Goal: Task Accomplishment & Management: Use online tool/utility

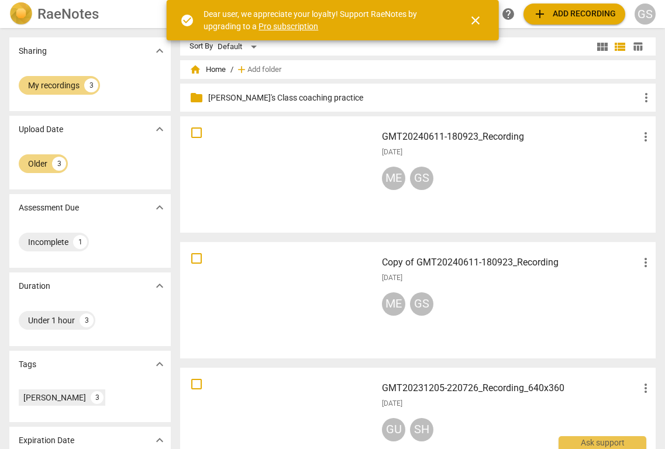
click at [561, 12] on span "add Add recording" at bounding box center [574, 14] width 83 height 14
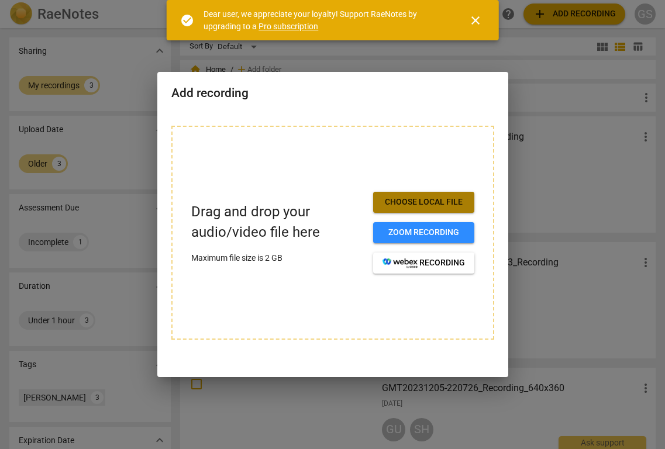
click at [424, 200] on span "Choose local file" at bounding box center [423, 202] width 82 height 12
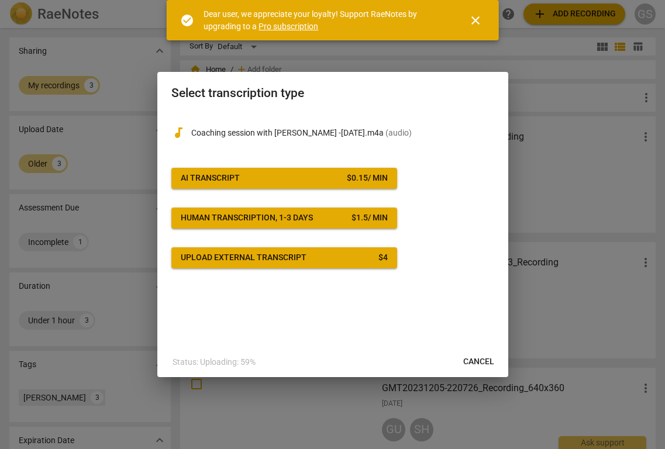
click at [475, 362] on span "Cancel" at bounding box center [478, 362] width 31 height 12
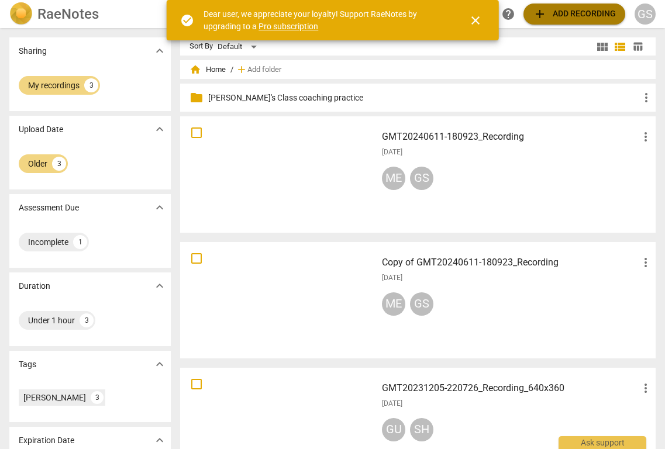
click at [578, 17] on span "add Add recording" at bounding box center [574, 14] width 83 height 14
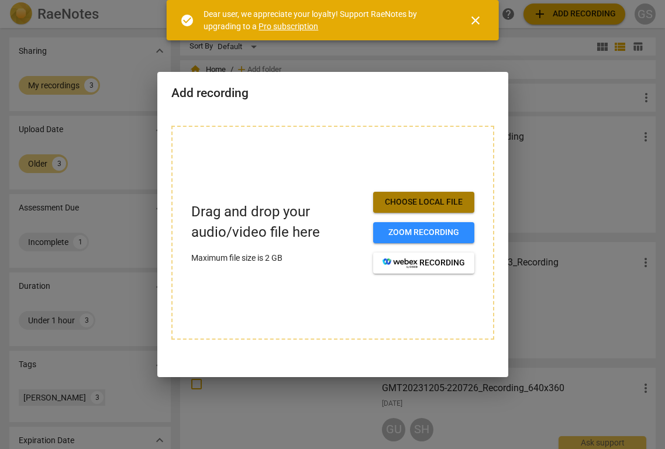
click at [409, 202] on span "Choose local file" at bounding box center [423, 202] width 82 height 12
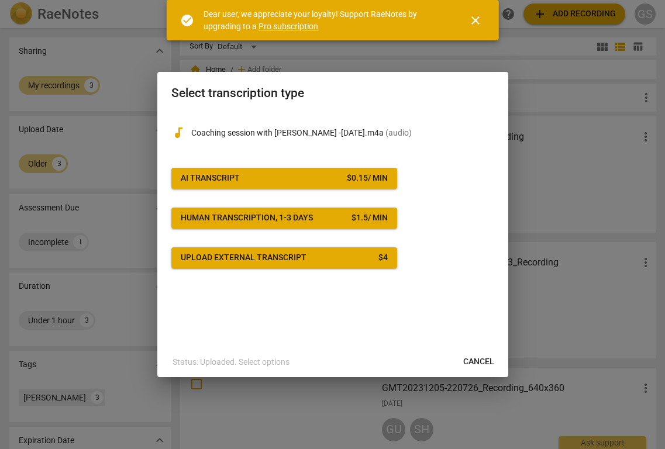
click at [357, 179] on div "$ 0.15 / min" at bounding box center [367, 179] width 41 height 12
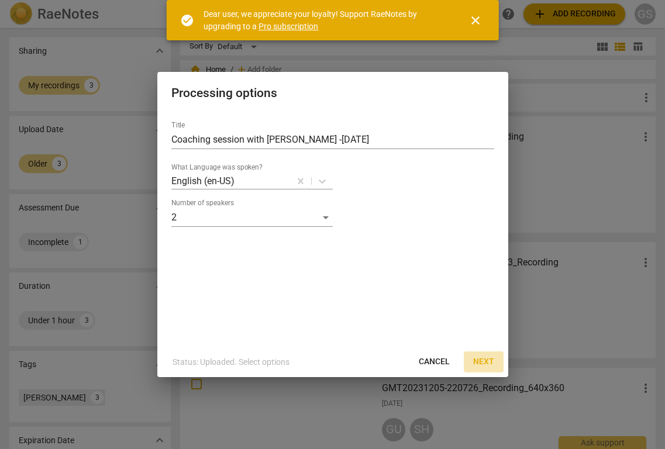
click at [479, 360] on span "Next" at bounding box center [483, 362] width 21 height 12
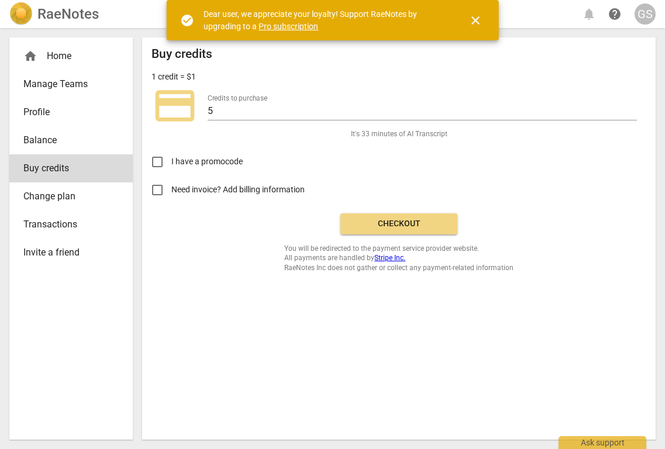
click at [408, 225] on span "Checkout" at bounding box center [399, 224] width 98 height 12
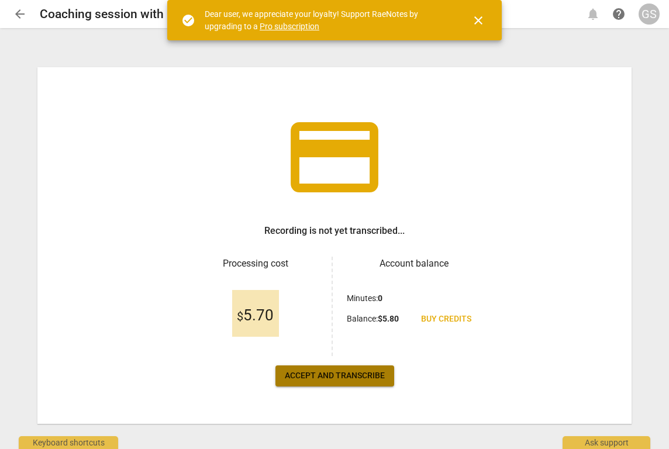
click at [371, 376] on span "Accept and transcribe" at bounding box center [335, 376] width 100 height 12
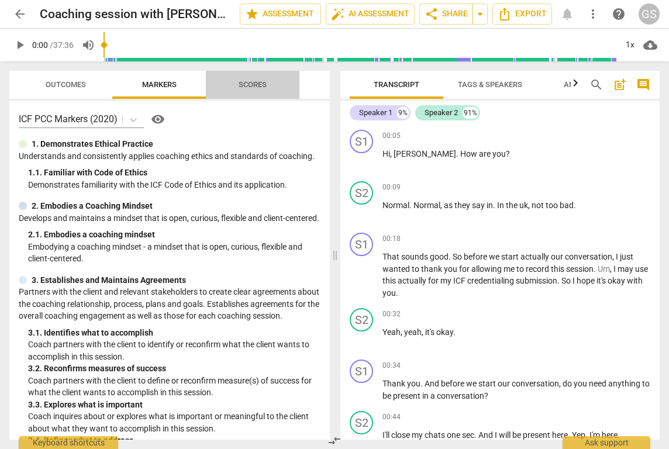
click at [262, 82] on span "Scores" at bounding box center [253, 84] width 28 height 9
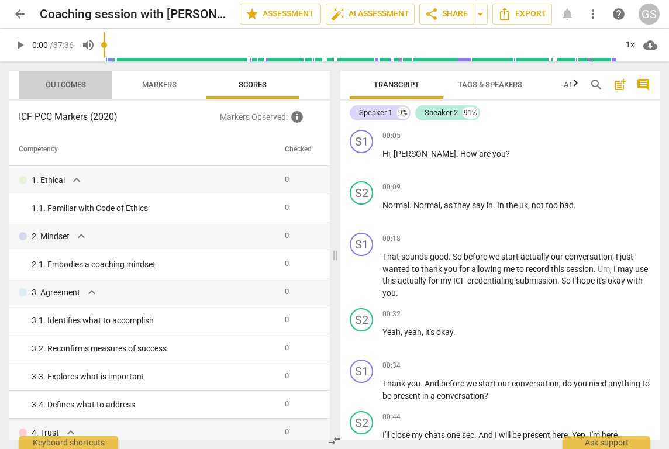
click at [83, 84] on span "Outcomes" at bounding box center [66, 84] width 40 height 9
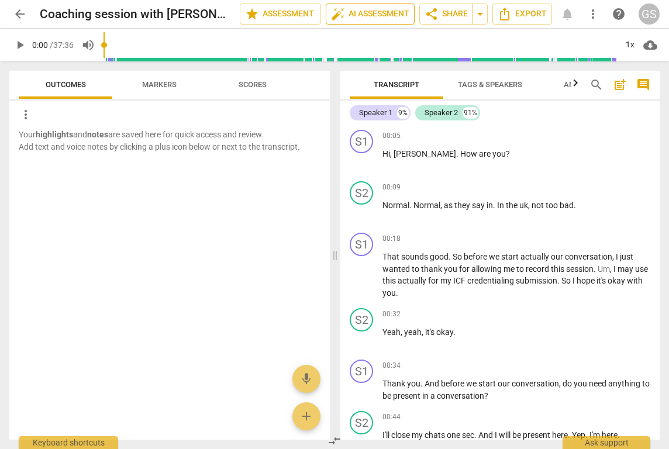
click at [378, 12] on span "auto_fix_high AI Assessment" at bounding box center [370, 14] width 78 height 14
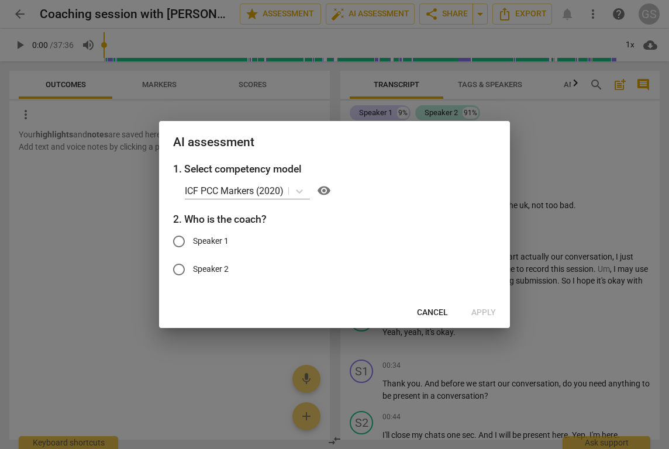
click at [417, 311] on span "Cancel" at bounding box center [432, 313] width 31 height 12
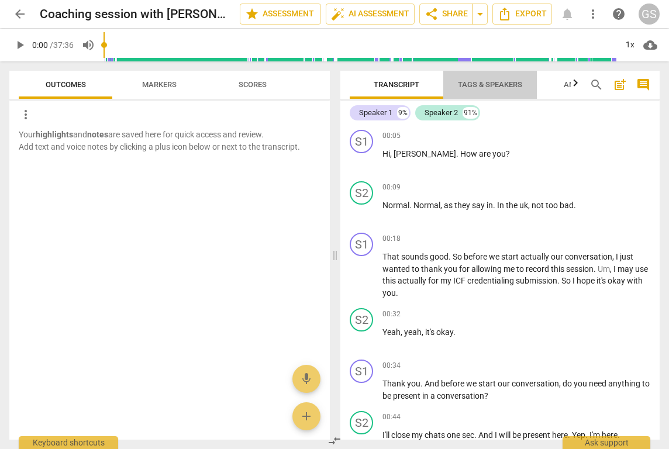
click at [513, 85] on span "Tags & Speakers" at bounding box center [490, 84] width 64 height 9
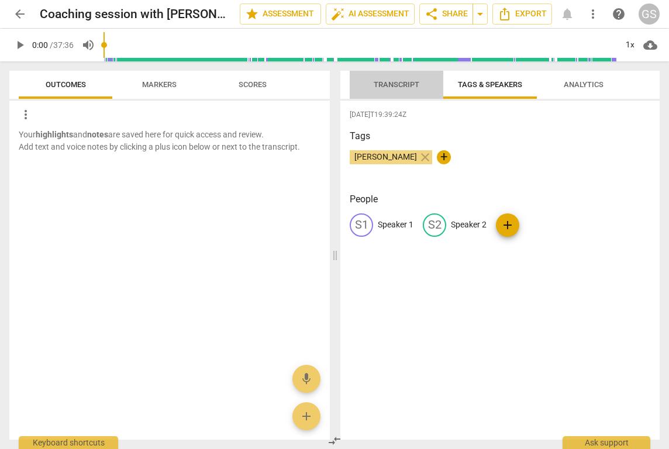
click at [413, 77] on span "Transcript" at bounding box center [397, 85] width 74 height 16
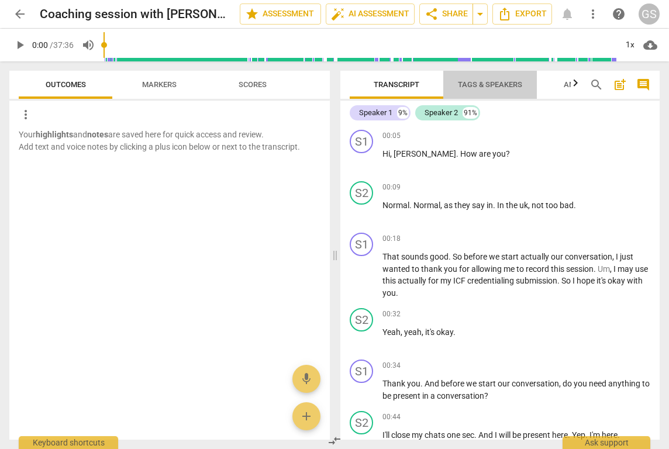
click at [477, 81] on span "Tags & Speakers" at bounding box center [490, 84] width 64 height 9
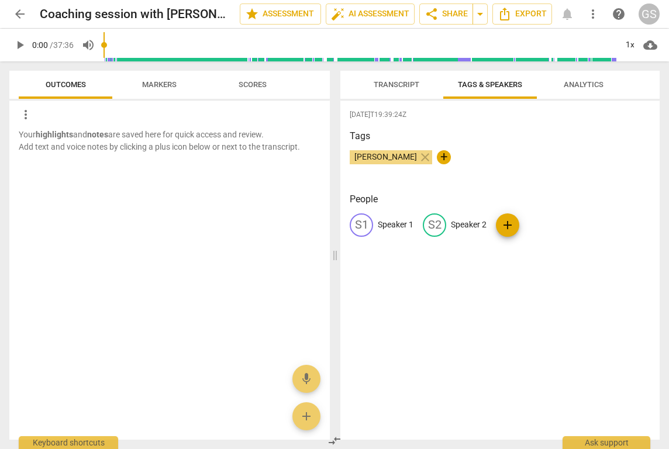
click at [352, 223] on div "S1" at bounding box center [361, 224] width 23 height 23
type input "[PERSON_NAME]"
click at [513, 222] on span "edit" at bounding box center [511, 225] width 14 height 14
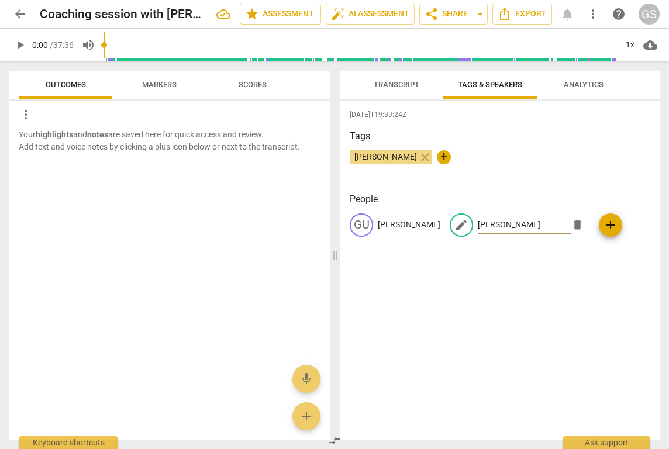
type input "[PERSON_NAME]"
click at [479, 269] on div "2025-09-22T19:39:24Z Tags Gurjeet Srinvas close + People GU Gurjeet edit Anna d…" at bounding box center [499, 270] width 319 height 339
click at [350, 13] on span "auto_fix_high AI Assessment" at bounding box center [370, 14] width 78 height 14
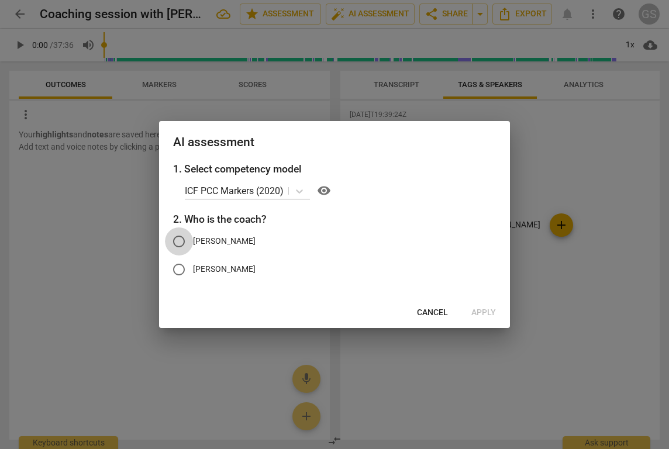
click at [174, 240] on input "[PERSON_NAME]" at bounding box center [179, 241] width 28 height 28
radio input "true"
click at [480, 310] on span "Apply" at bounding box center [483, 313] width 25 height 12
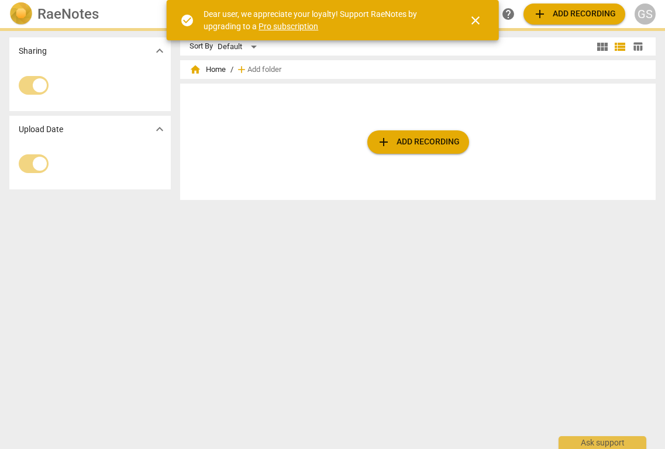
scroll to position [34, 0]
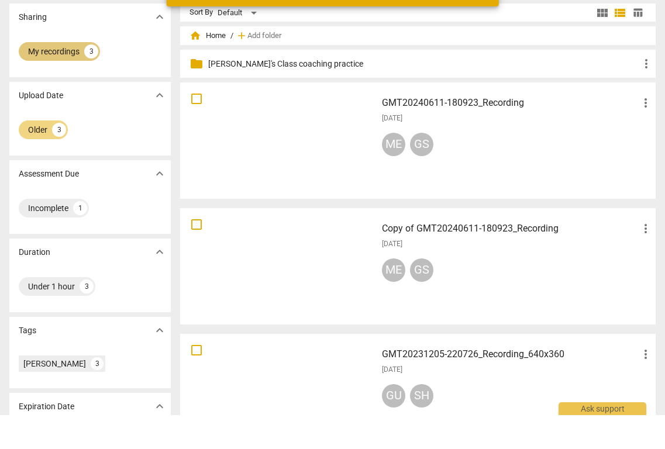
click at [78, 80] on div "My recordings" at bounding box center [53, 86] width 51 height 12
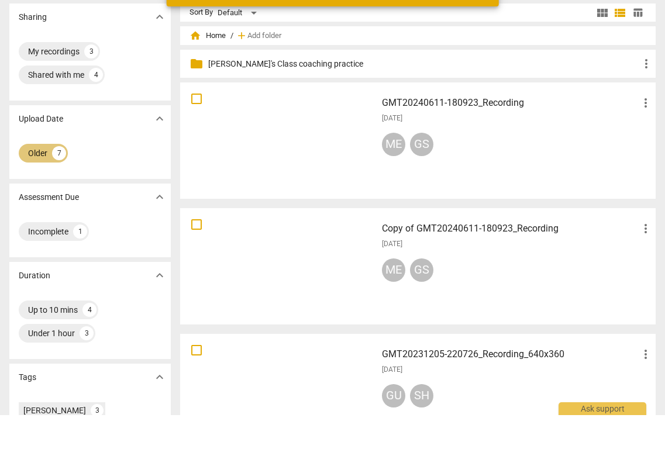
click at [44, 181] on div "Older" at bounding box center [37, 187] width 19 height 12
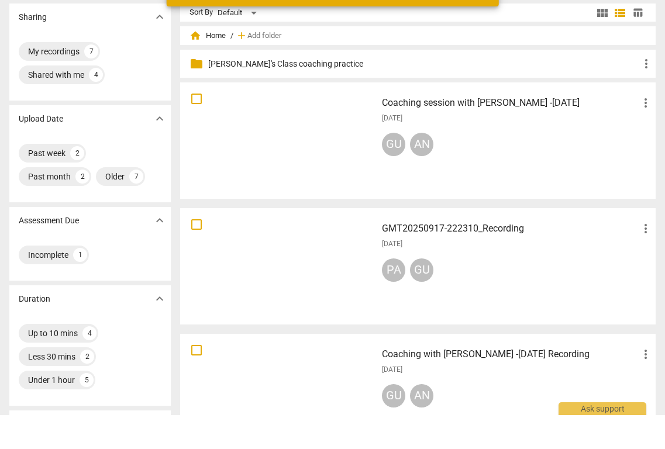
click at [398, 147] on span "[DATE]" at bounding box center [392, 152] width 20 height 10
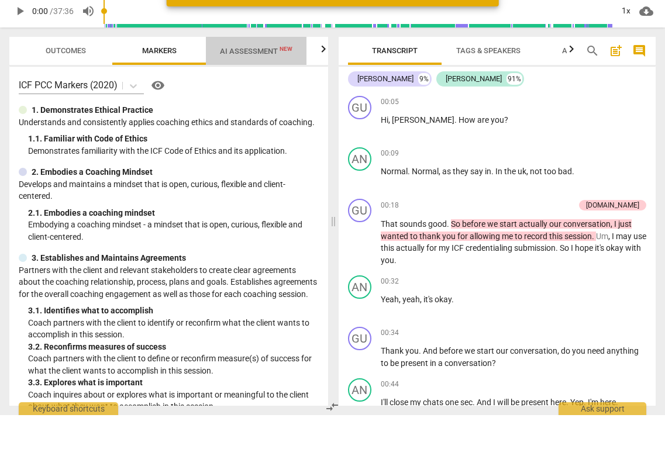
click at [257, 81] on span "AI Assessment New" at bounding box center [256, 85] width 73 height 9
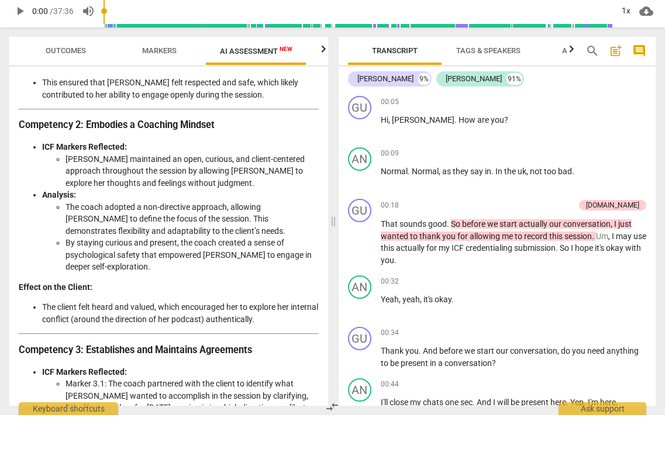
scroll to position [362, 0]
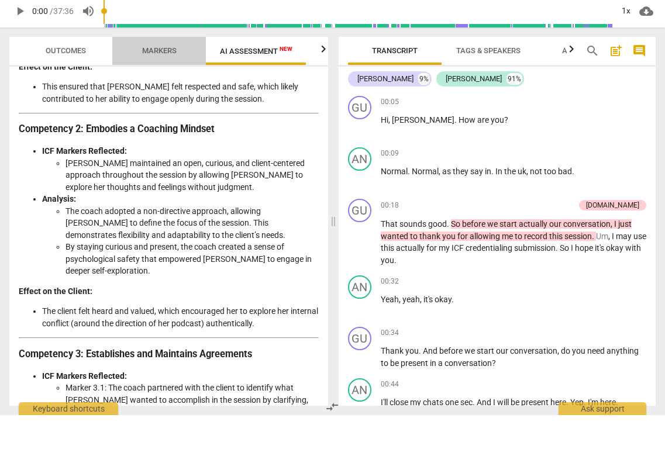
click at [165, 77] on span "Markers" at bounding box center [159, 85] width 63 height 16
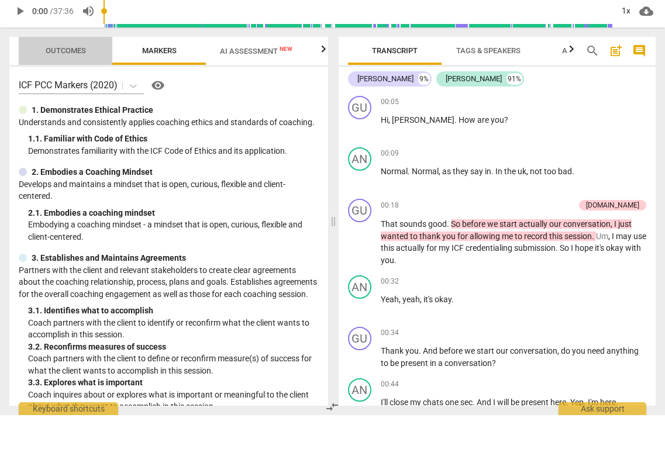
click at [78, 80] on span "Outcomes" at bounding box center [66, 84] width 40 height 9
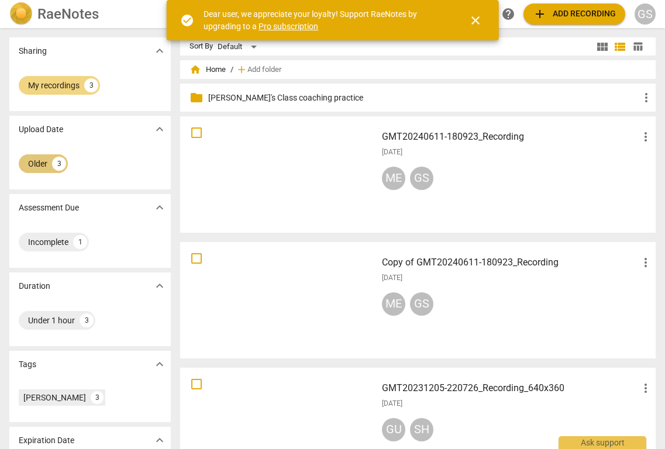
click at [47, 166] on div "Older" at bounding box center [37, 164] width 19 height 12
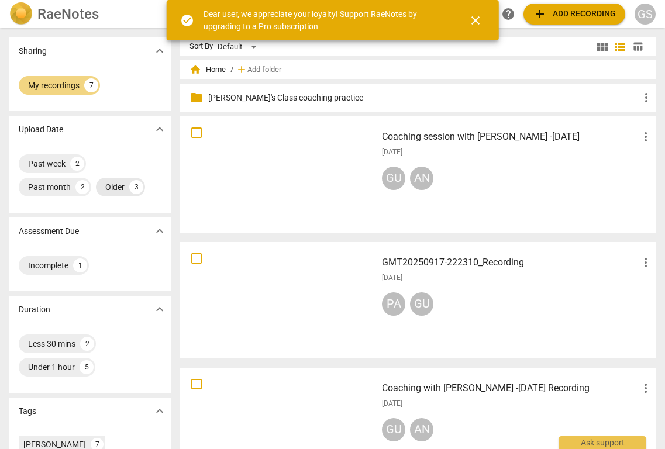
click at [47, 166] on div "Past week" at bounding box center [46, 164] width 37 height 12
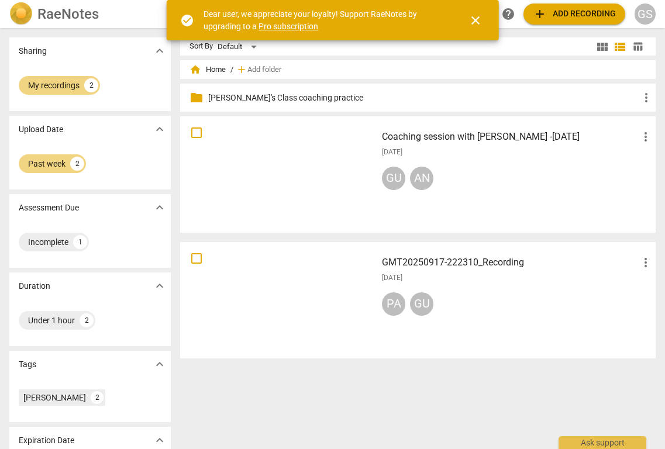
click at [261, 280] on div at bounding box center [278, 300] width 188 height 108
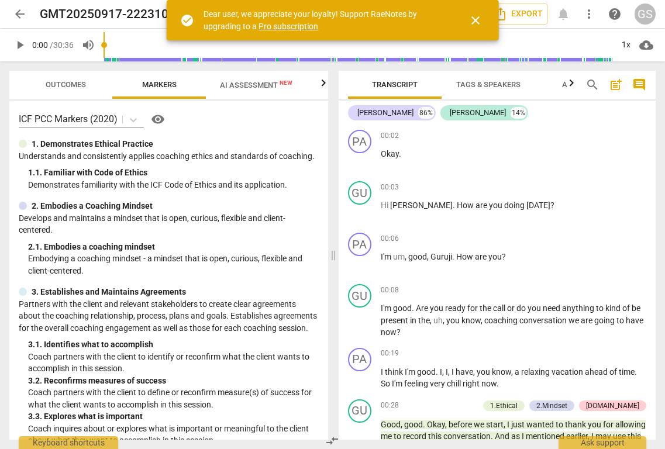
click at [245, 84] on span "AI Assessment New" at bounding box center [256, 85] width 73 height 9
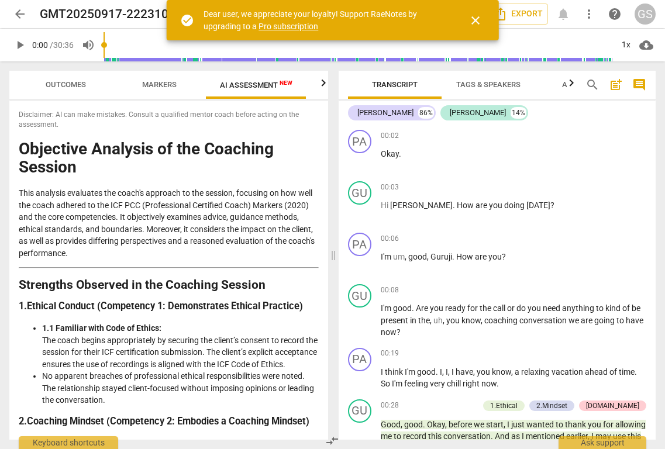
click at [87, 88] on span "Outcomes" at bounding box center [66, 85] width 68 height 16
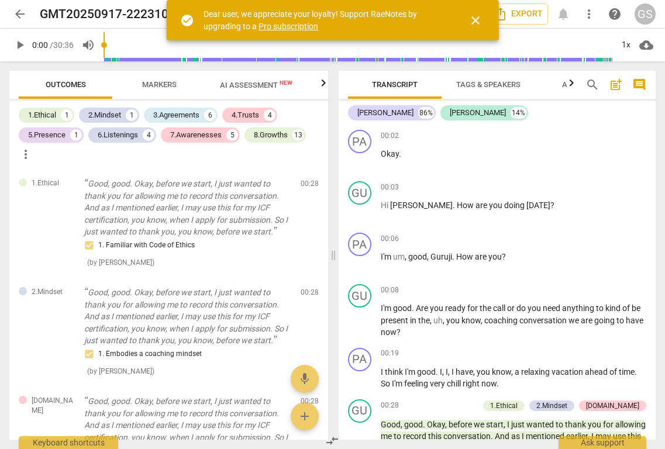
click at [249, 84] on span "AI Assessment New" at bounding box center [256, 85] width 73 height 9
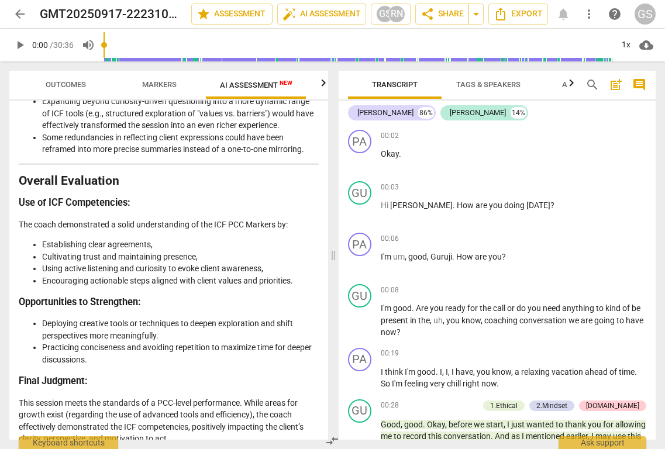
scroll to position [2120, 0]
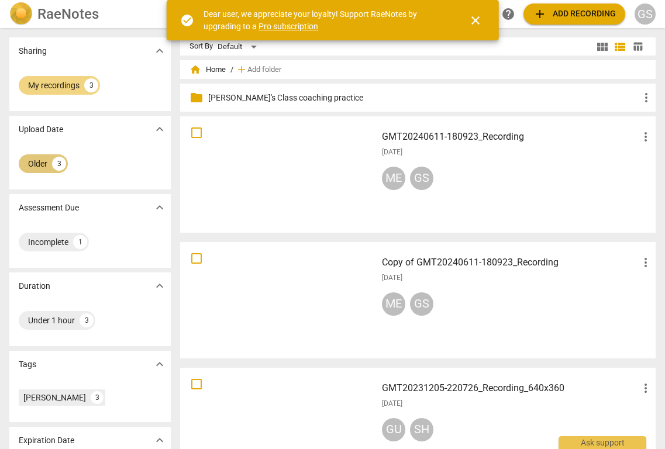
click at [34, 170] on div "Older 3" at bounding box center [43, 163] width 49 height 19
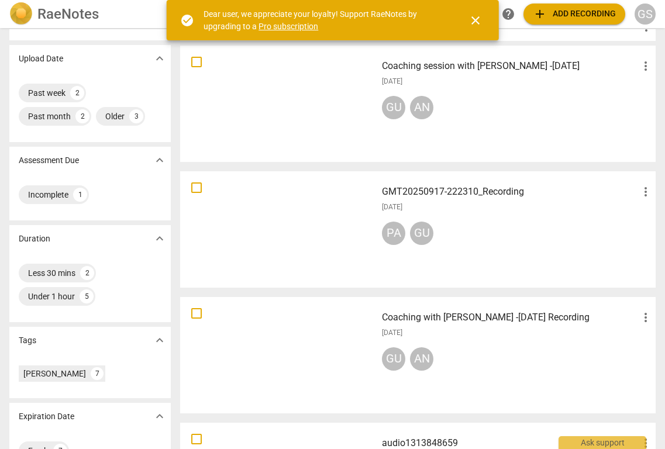
scroll to position [89, 0]
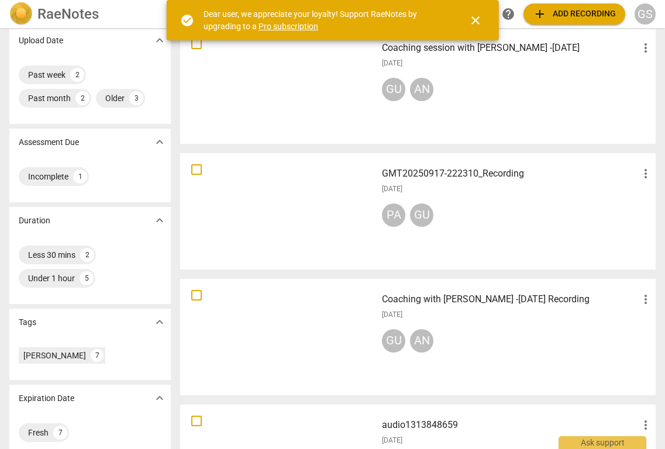
click at [245, 305] on div at bounding box center [278, 337] width 188 height 108
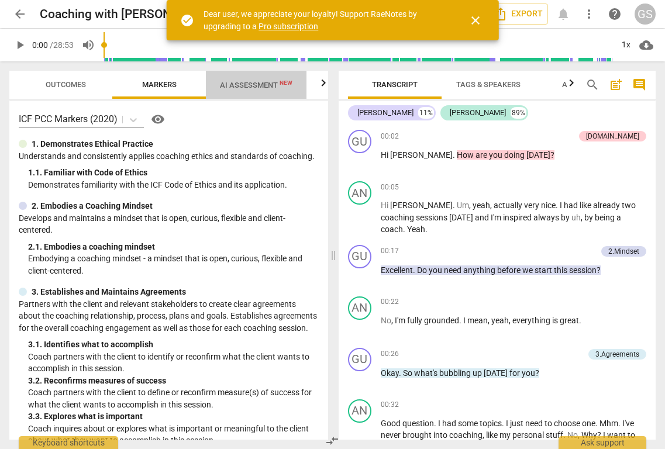
click at [251, 82] on span "AI Assessment New" at bounding box center [256, 85] width 73 height 9
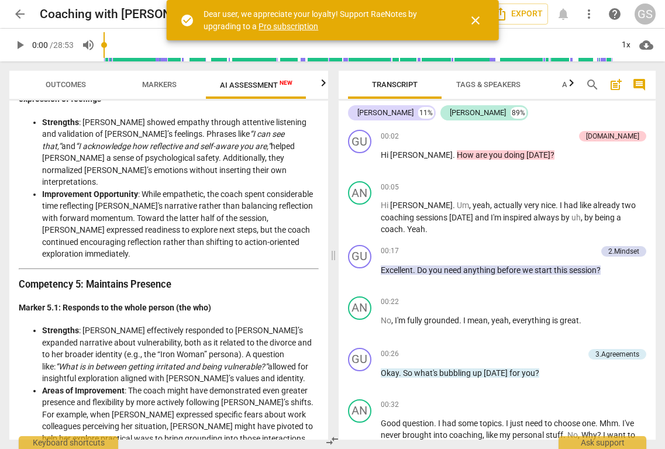
scroll to position [937, 0]
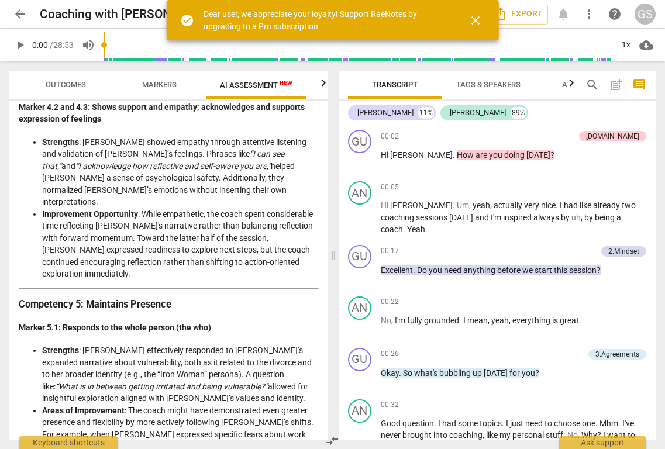
click at [473, 23] on span "close" at bounding box center [475, 20] width 14 height 14
